Goal: Information Seeking & Learning: Learn about a topic

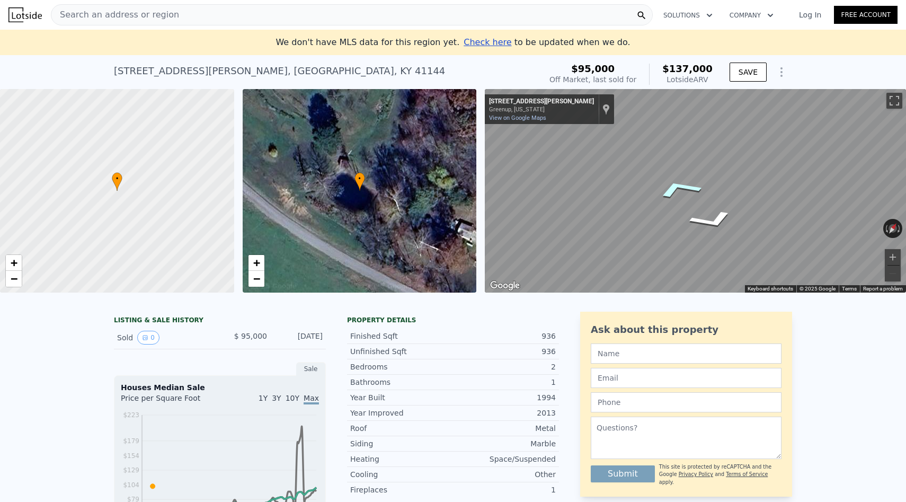
click at [681, 194] on icon "Go Northwest, Whetstone Rd" at bounding box center [679, 188] width 78 height 30
click at [680, 188] on icon "Go Northwest, Whetstone Rd" at bounding box center [679, 188] width 78 height 30
click at [680, 188] on icon "Go Northwest, Whetstone Rd" at bounding box center [681, 187] width 77 height 29
click at [680, 188] on icon "Go Northwest, Whetstone Rd" at bounding box center [684, 188] width 75 height 28
click at [683, 186] on icon "Go Northwest, Whetstone Rd" at bounding box center [686, 187] width 74 height 27
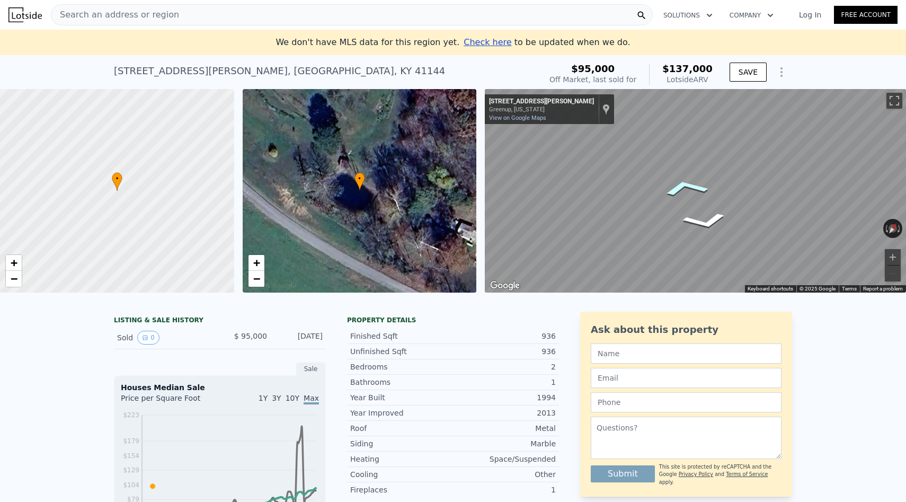
click at [683, 186] on icon "Go Northwest, Whetstone Rd" at bounding box center [686, 187] width 74 height 27
click at [683, 186] on icon "Go Northwest, Whetstone Rd" at bounding box center [683, 188] width 75 height 28
click at [661, 278] on icon "Go Northwest, Whetstone Rd" at bounding box center [662, 276] width 75 height 21
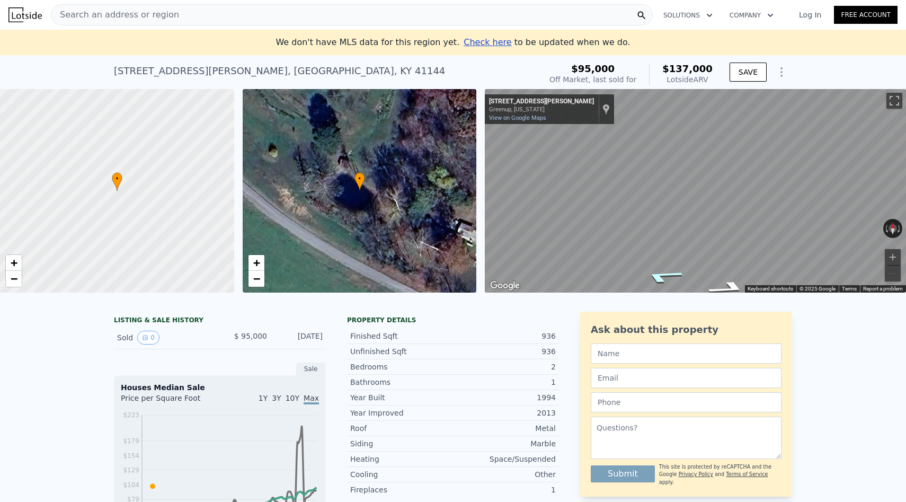
click at [661, 278] on icon "Go Northwest, Whetstone Rd" at bounding box center [662, 276] width 75 height 21
click at [661, 278] on icon "Go Northwest, Whetstone Rd" at bounding box center [662, 276] width 74 height 21
click at [661, 278] on icon "Go Northwest, Whetstone Rd" at bounding box center [661, 277] width 73 height 21
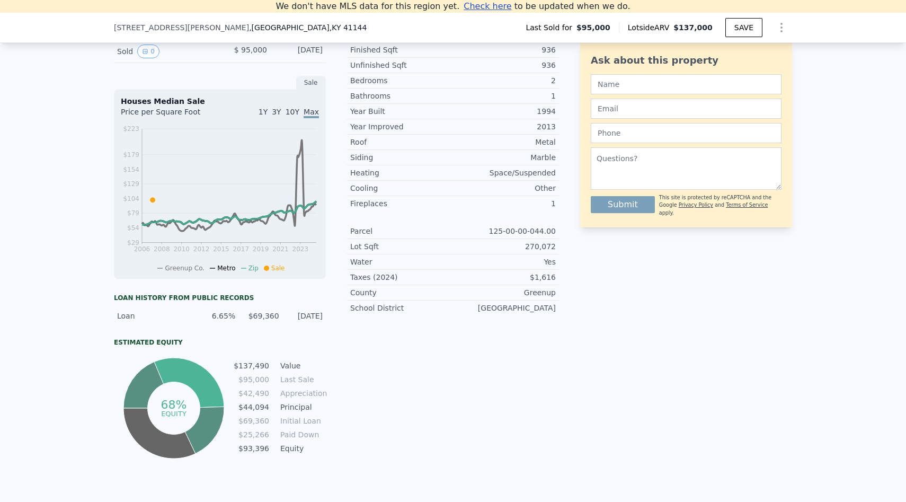
scroll to position [261, 0]
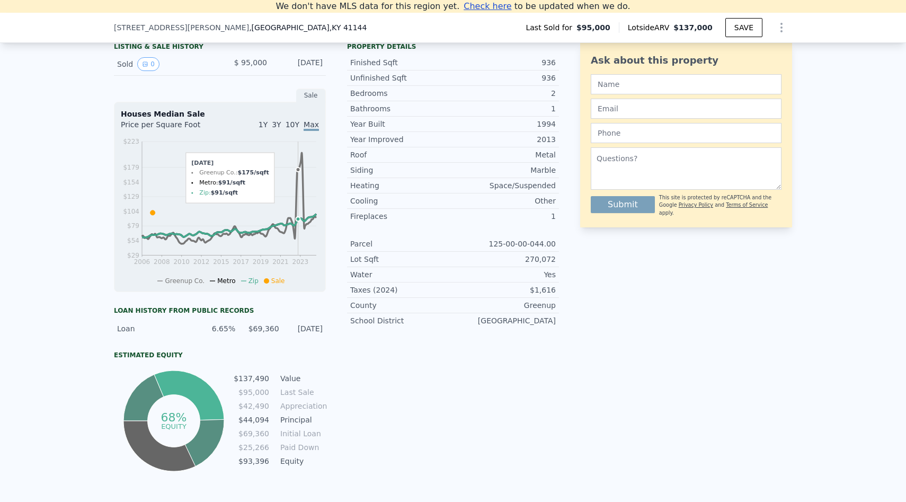
click at [298, 230] on icon "2006 2008 2010 2012 2015 2017 2019 2021 2023 $29 $54 $79 $104 $129 $154 $179 $2…" at bounding box center [220, 210] width 198 height 149
click at [153, 213] on icon at bounding box center [153, 212] width 5 height 5
click at [298, 171] on circle at bounding box center [298, 170] width 4 height 4
click at [153, 213] on icon at bounding box center [153, 212] width 5 height 5
click at [267, 280] on icon at bounding box center [266, 280] width 5 height 5
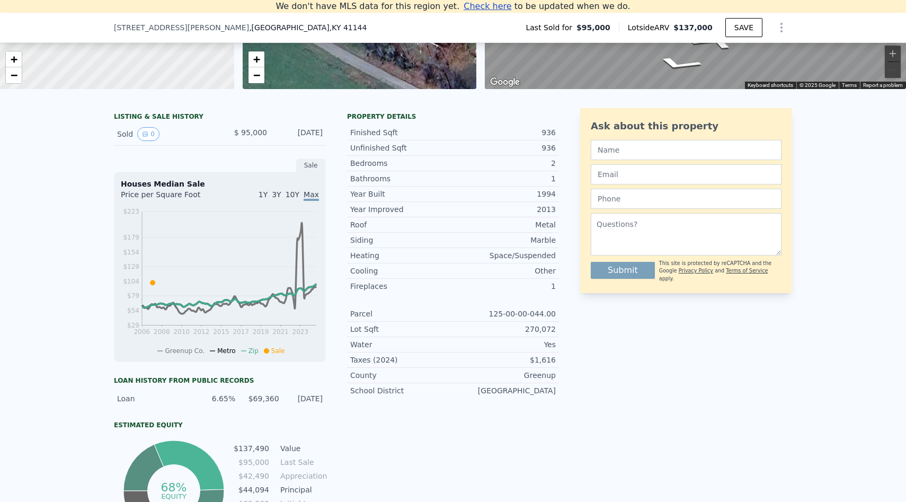
scroll to position [198, 0]
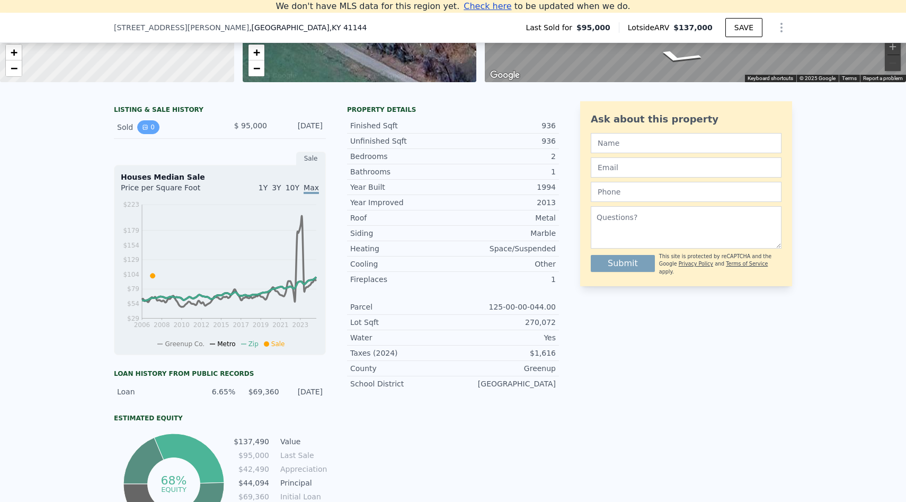
click at [152, 129] on button "0" at bounding box center [148, 127] width 22 height 14
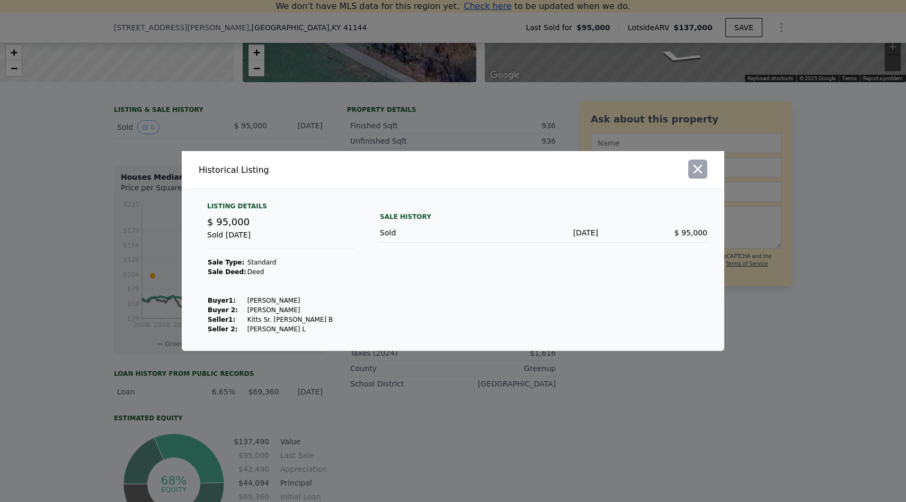
click at [699, 168] on icon "button" at bounding box center [698, 169] width 9 height 9
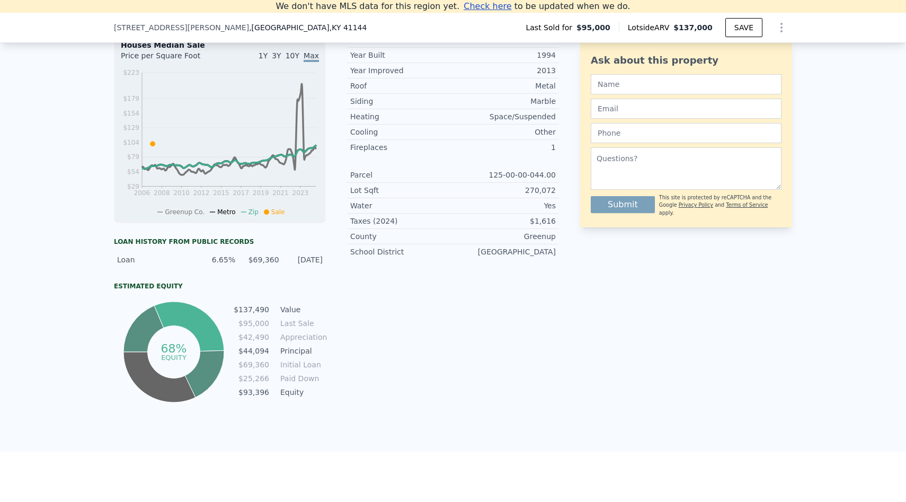
scroll to position [347, 0]
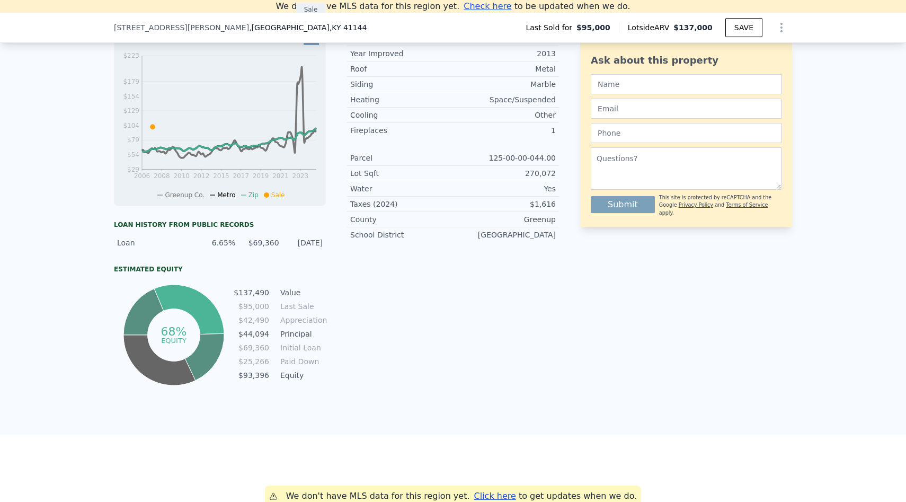
click at [269, 242] on div "$69,360" at bounding box center [260, 242] width 37 height 11
click at [270, 242] on div "$69,360" at bounding box center [260, 242] width 37 height 11
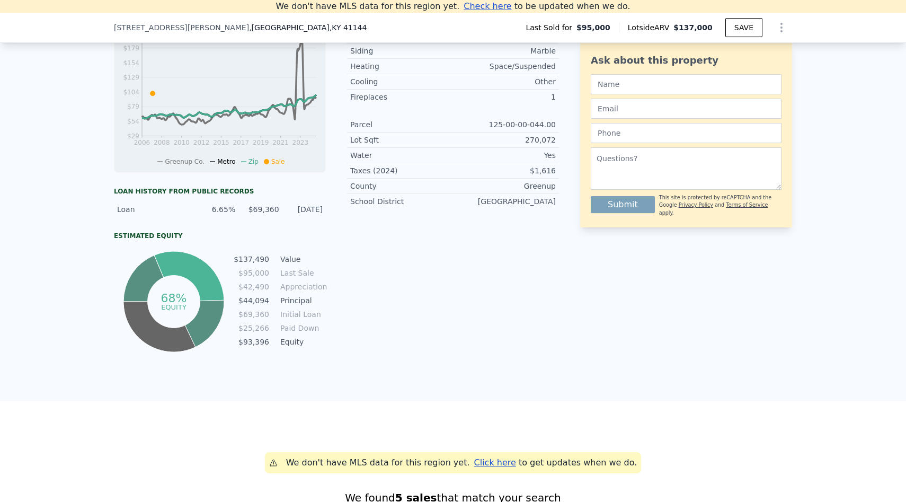
scroll to position [418, 0]
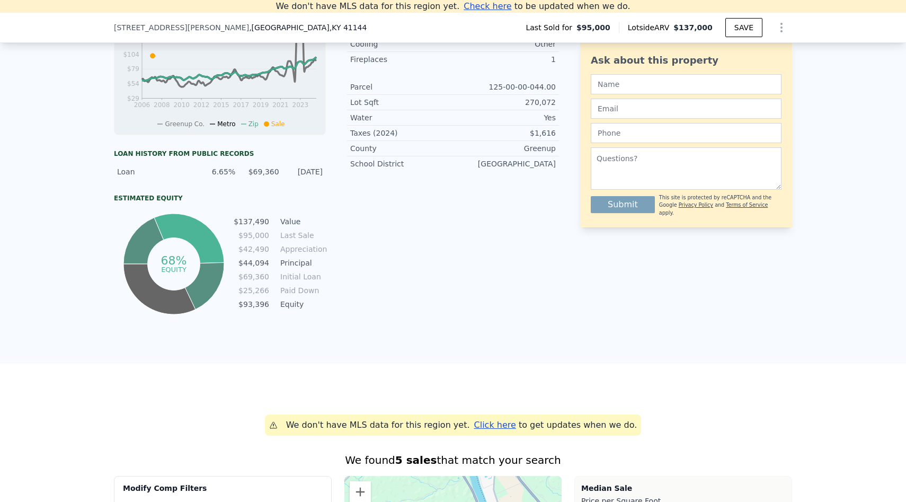
click at [295, 263] on td "Principal" at bounding box center [302, 263] width 48 height 12
click at [311, 263] on td "Principal" at bounding box center [302, 263] width 48 height 12
click at [292, 295] on td "Paid Down" at bounding box center [302, 291] width 48 height 12
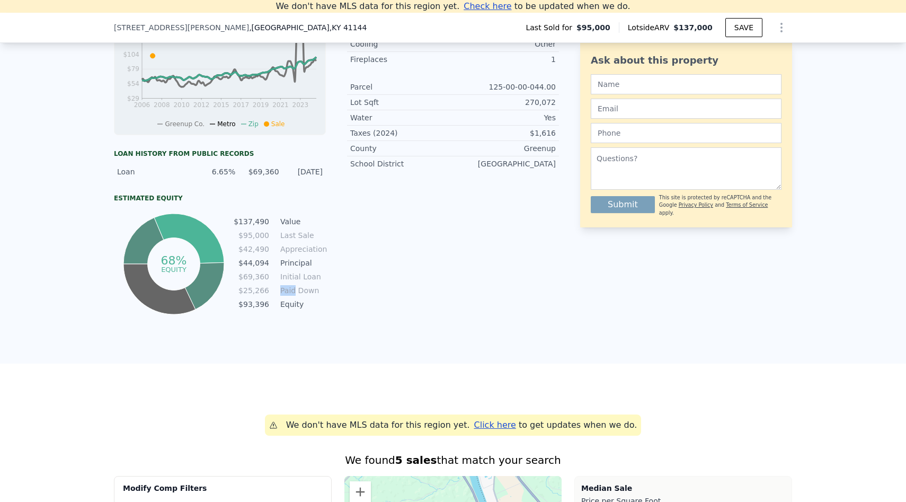
click at [292, 295] on td "Paid Down" at bounding box center [302, 291] width 48 height 12
click at [299, 295] on td "Paid Down" at bounding box center [302, 291] width 48 height 12
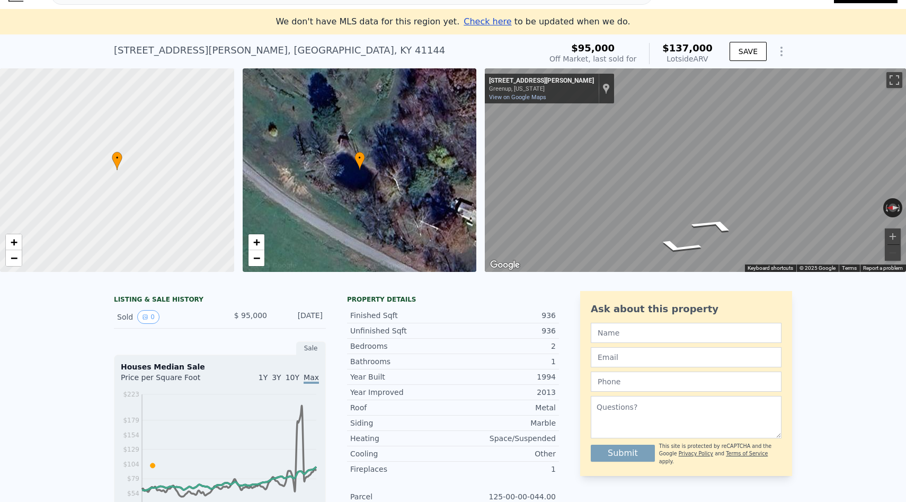
scroll to position [0, 0]
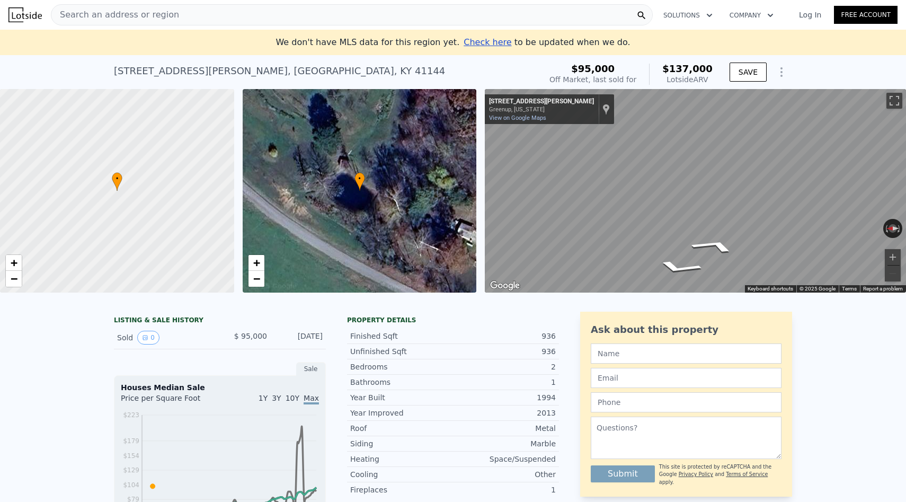
click at [778, 72] on icon "Show Options" at bounding box center [781, 72] width 13 height 13
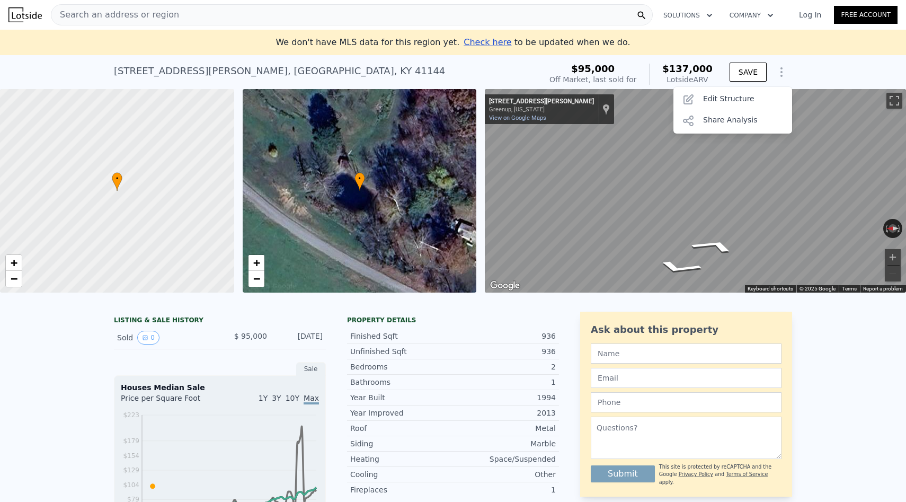
click at [778, 72] on icon "Show Options" at bounding box center [781, 72] width 13 height 13
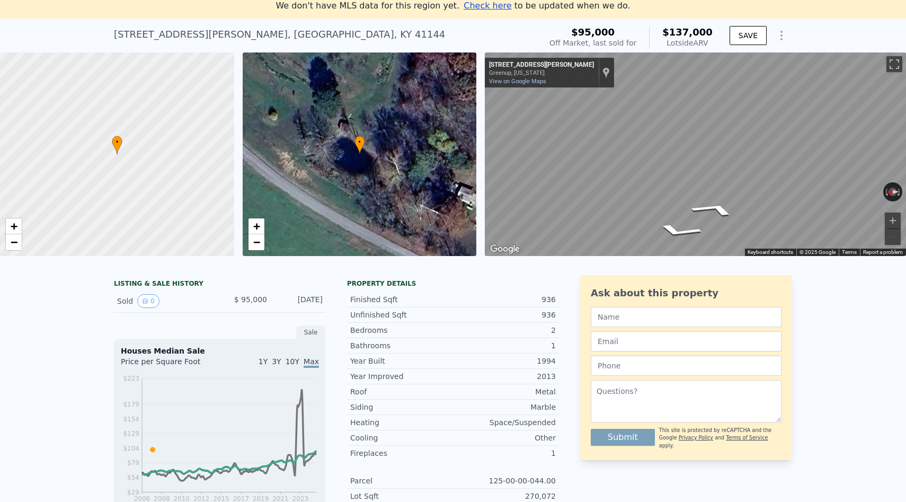
scroll to position [40, 0]
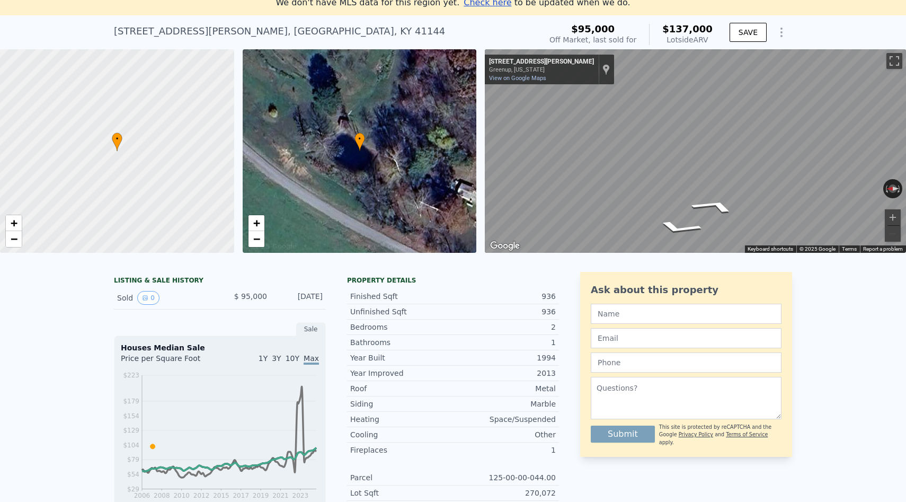
click at [380, 308] on div "Unfinished Sqft" at bounding box center [401, 311] width 103 height 11
click at [390, 311] on div "Unfinished Sqft" at bounding box center [401, 311] width 103 height 11
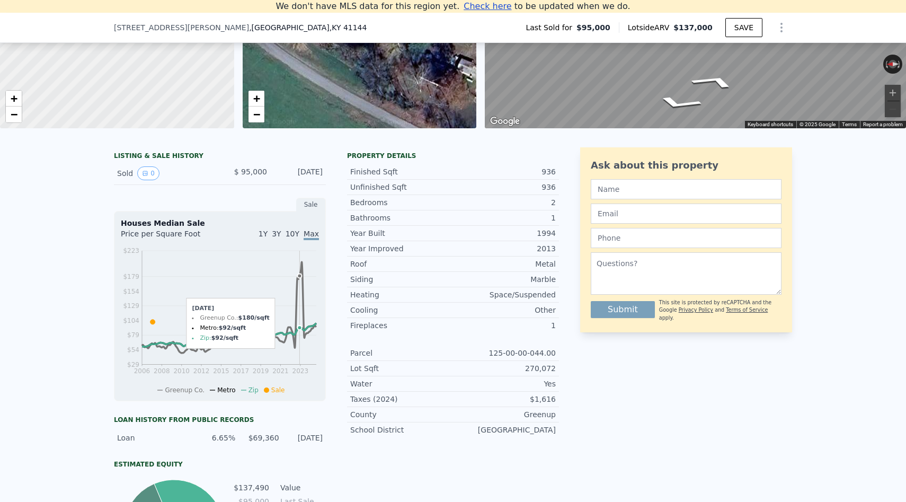
scroll to position [157, 0]
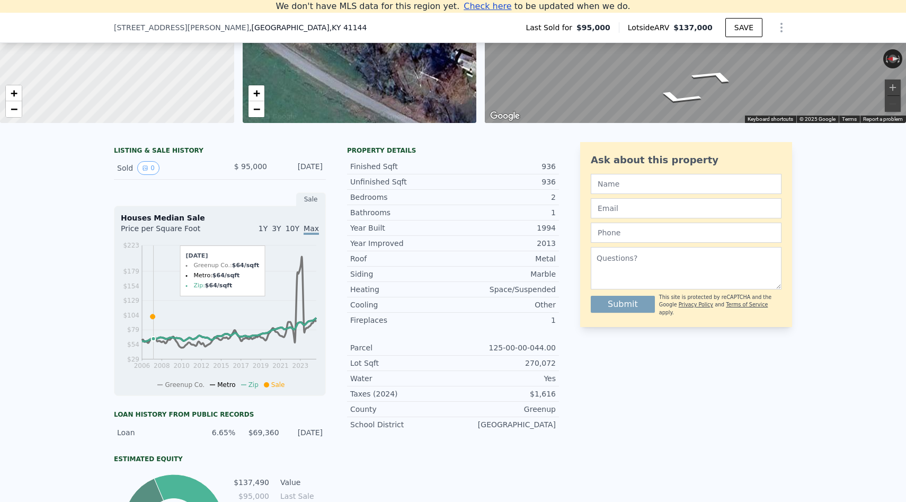
click at [154, 318] on icon at bounding box center [153, 316] width 5 height 5
click at [321, 201] on div "Sale" at bounding box center [311, 199] width 30 height 14
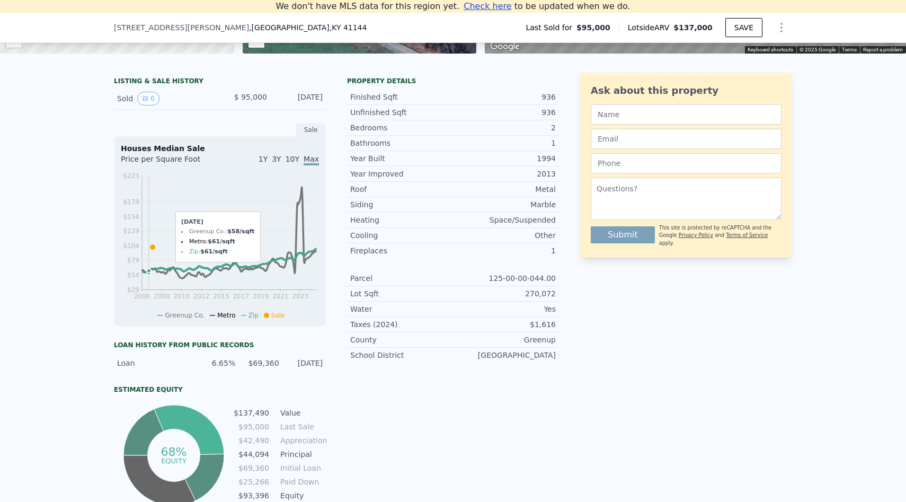
scroll to position [235, 0]
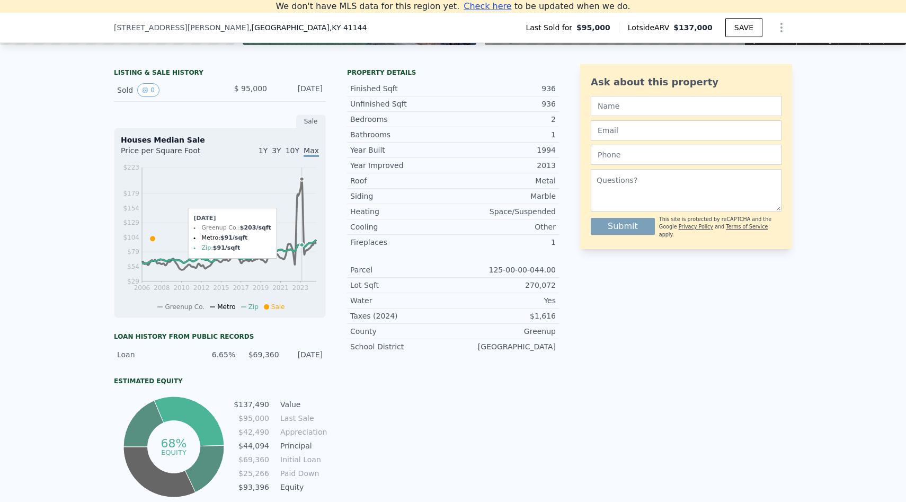
click at [302, 181] on circle at bounding box center [302, 179] width 4 height 4
click at [316, 241] on circle at bounding box center [316, 240] width 4 height 4
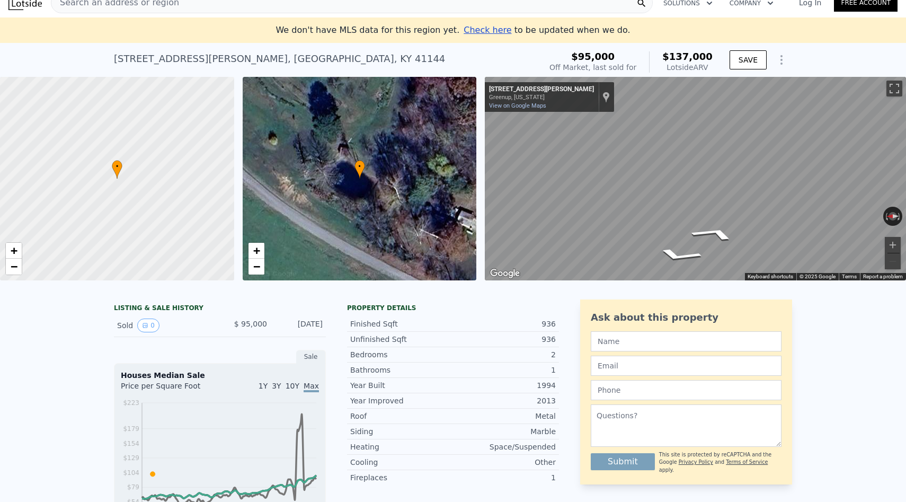
scroll to position [0, 0]
